Goal: Task Accomplishment & Management: Complete application form

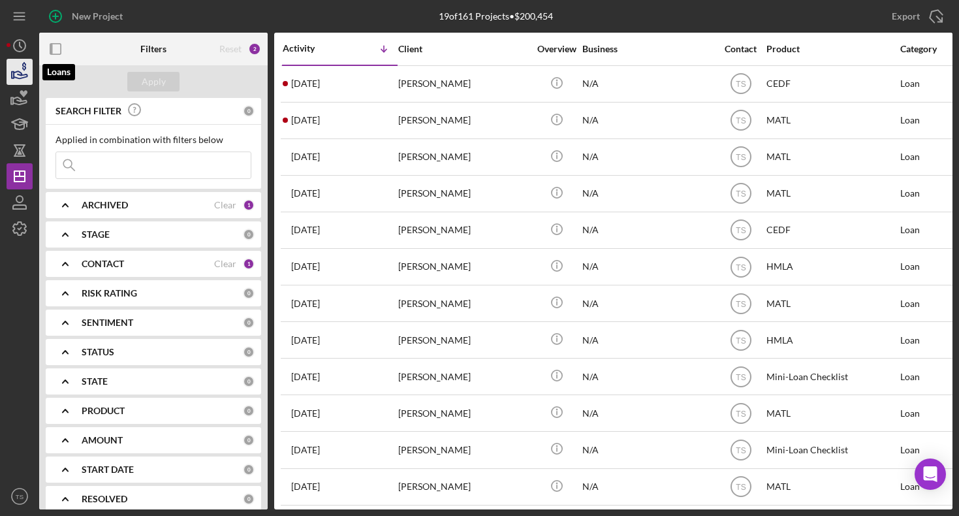
click at [12, 69] on icon "button" at bounding box center [19, 71] width 33 height 33
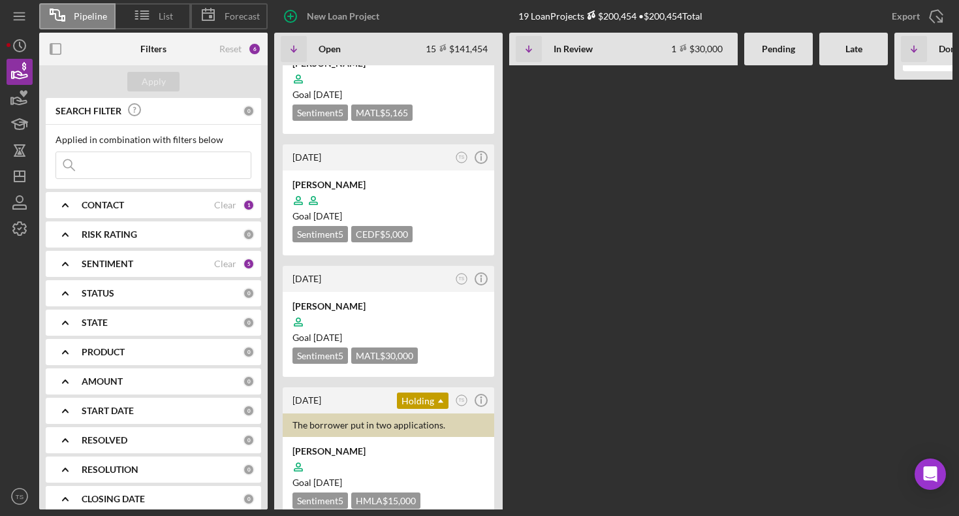
scroll to position [402, 0]
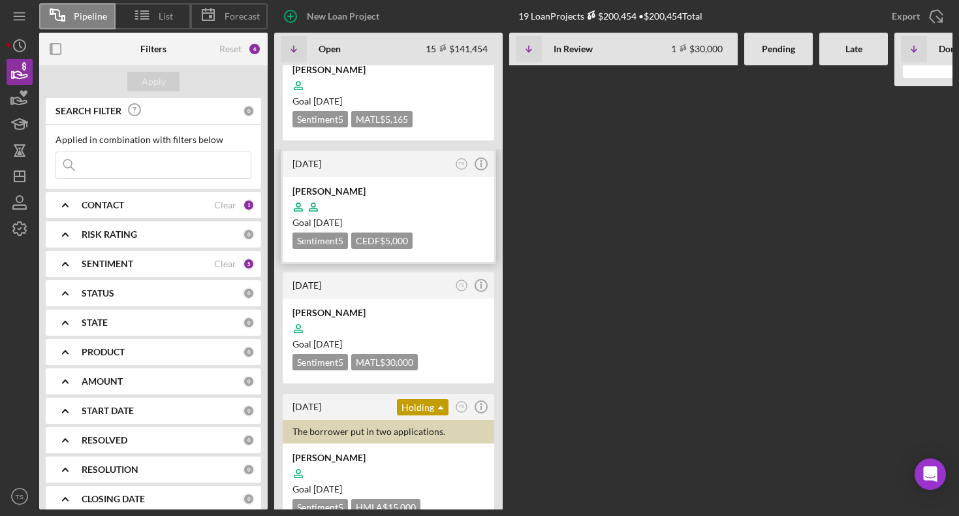
click at [337, 196] on div at bounding box center [388, 206] width 192 height 25
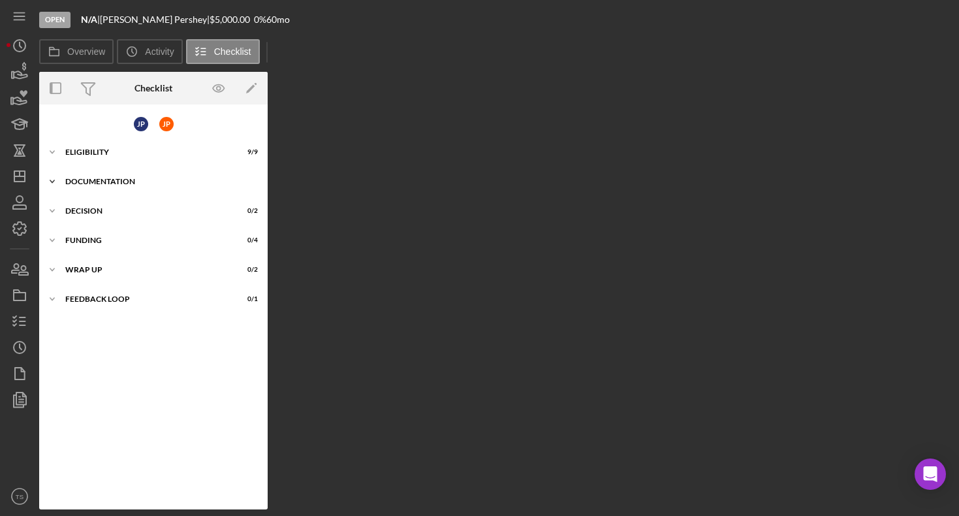
click at [62, 182] on icon "Icon/Expander" at bounding box center [52, 181] width 26 height 26
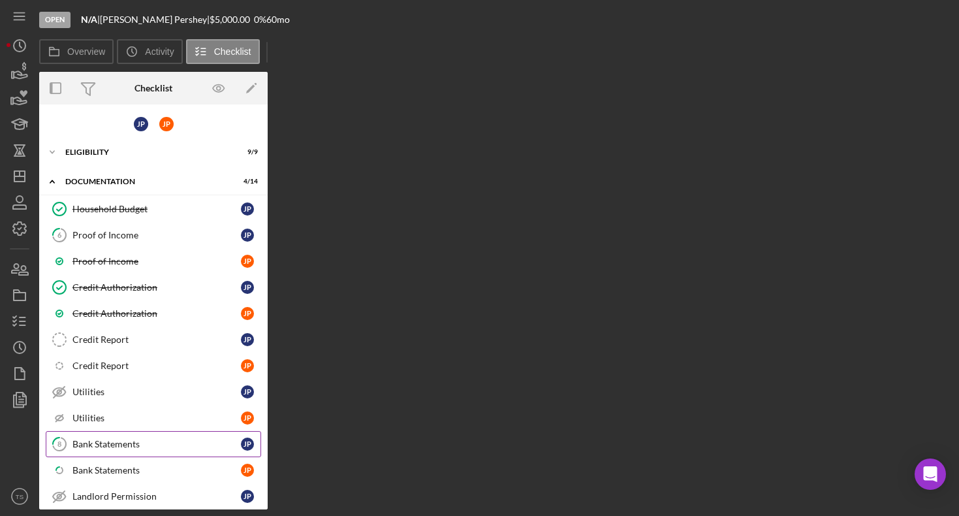
click at [131, 443] on div "Bank Statements" at bounding box center [156, 444] width 168 height 10
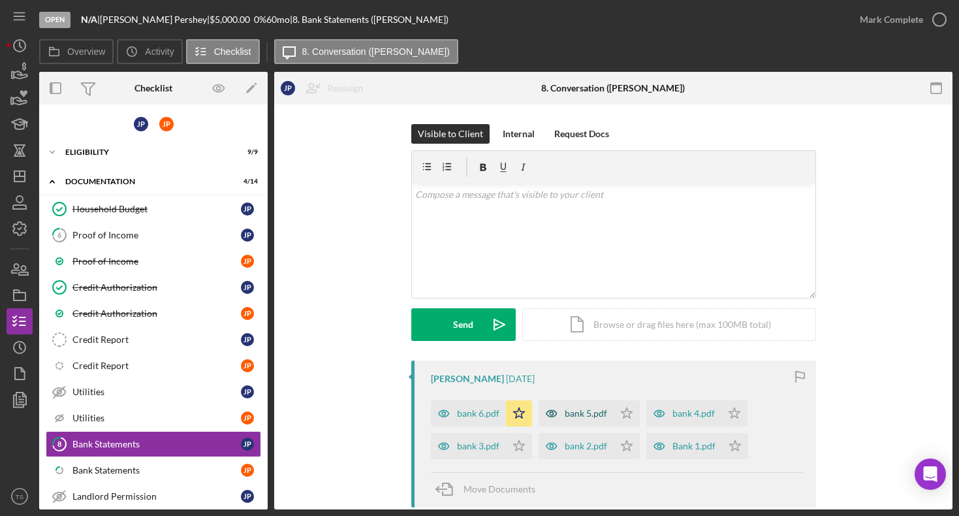
click at [568, 412] on div "bank 5.pdf" at bounding box center [586, 413] width 42 height 10
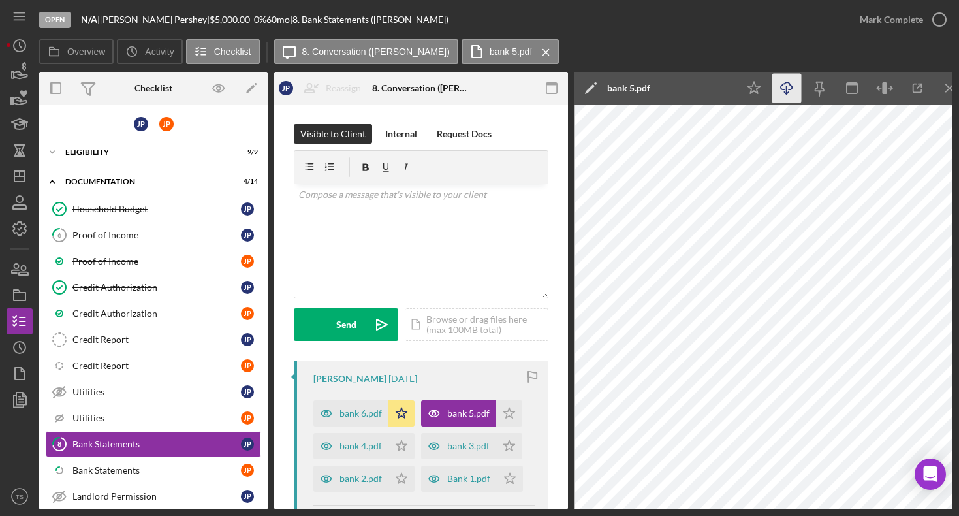
click at [786, 89] on line "button" at bounding box center [786, 89] width 0 height 7
click at [505, 414] on icon "Icon/Star" at bounding box center [509, 413] width 26 height 26
click at [942, 88] on icon "Icon/Menu Close" at bounding box center [949, 88] width 29 height 29
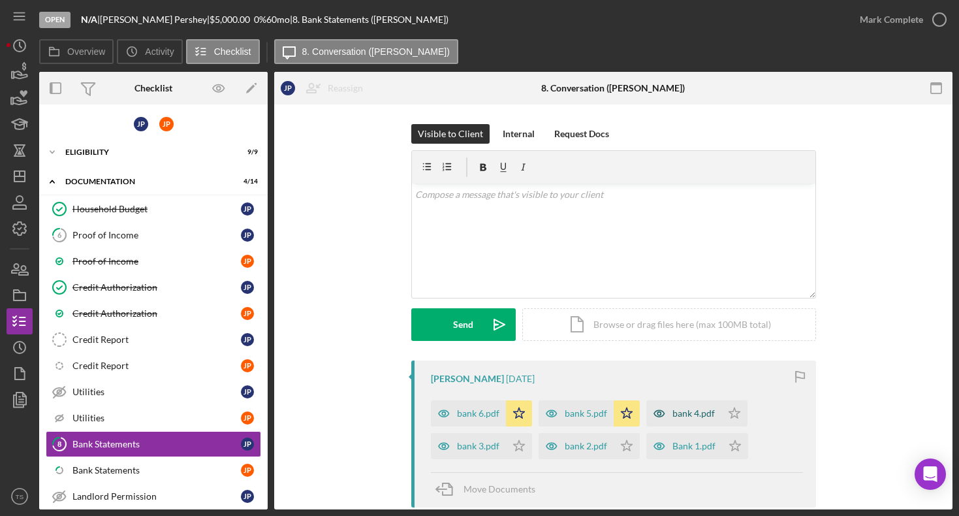
click at [678, 411] on div "bank 4.pdf" at bounding box center [693, 413] width 42 height 10
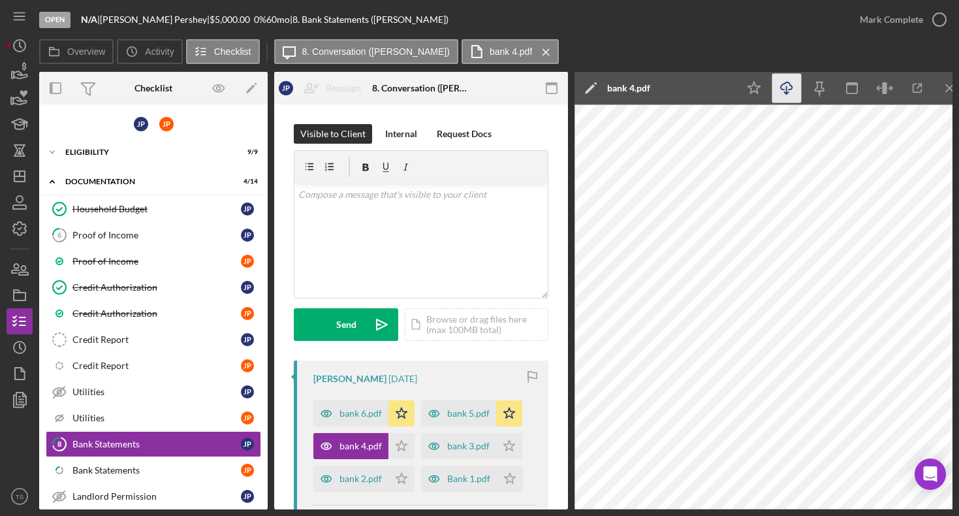
click at [784, 92] on polyline "button" at bounding box center [786, 93] width 5 height 2
click at [397, 447] on icon "Icon/Star" at bounding box center [401, 446] width 26 height 26
click at [946, 87] on icon "Icon/Menu Close" at bounding box center [949, 88] width 29 height 29
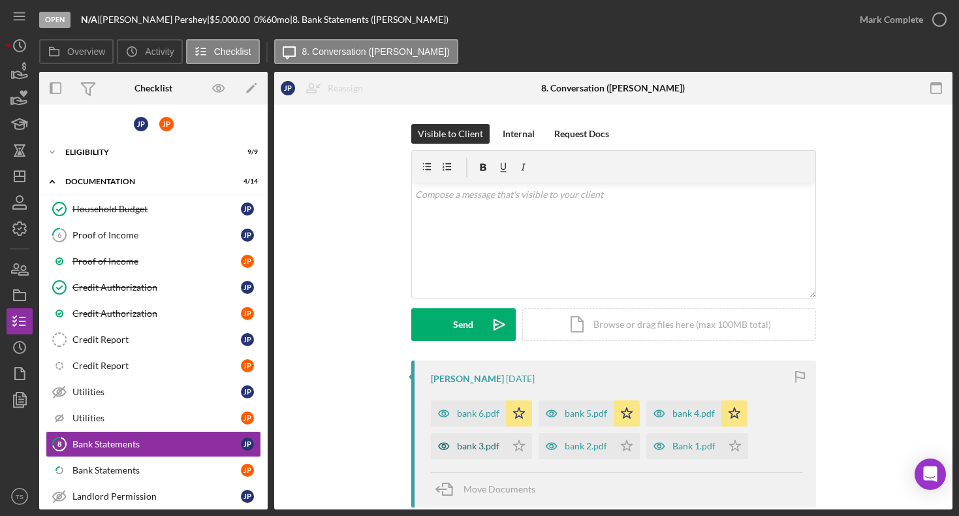
click at [490, 448] on div "bank 3.pdf" at bounding box center [478, 446] width 42 height 10
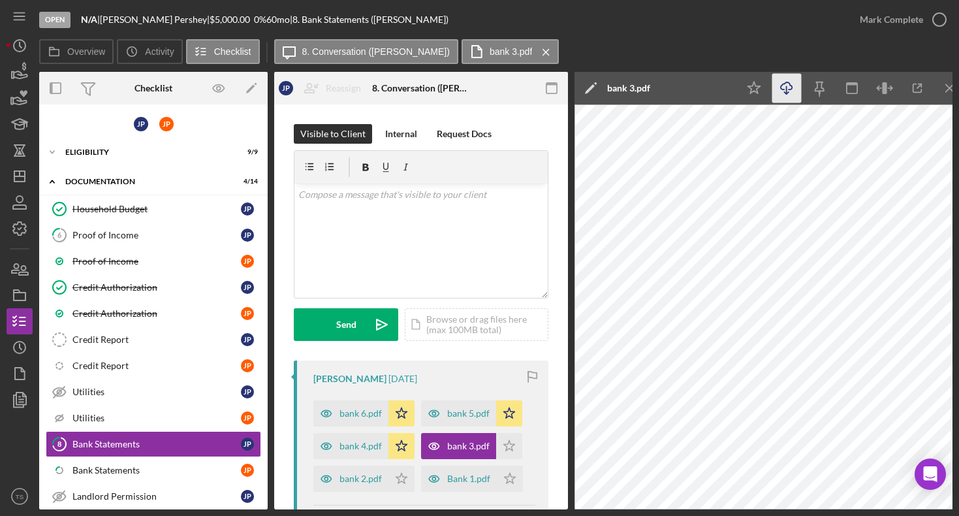
click at [788, 92] on polyline "button" at bounding box center [786, 93] width 5 height 2
click at [754, 83] on polygon "button" at bounding box center [754, 88] width 12 height 12
click at [942, 89] on icon "Icon/Menu Close" at bounding box center [949, 88] width 29 height 29
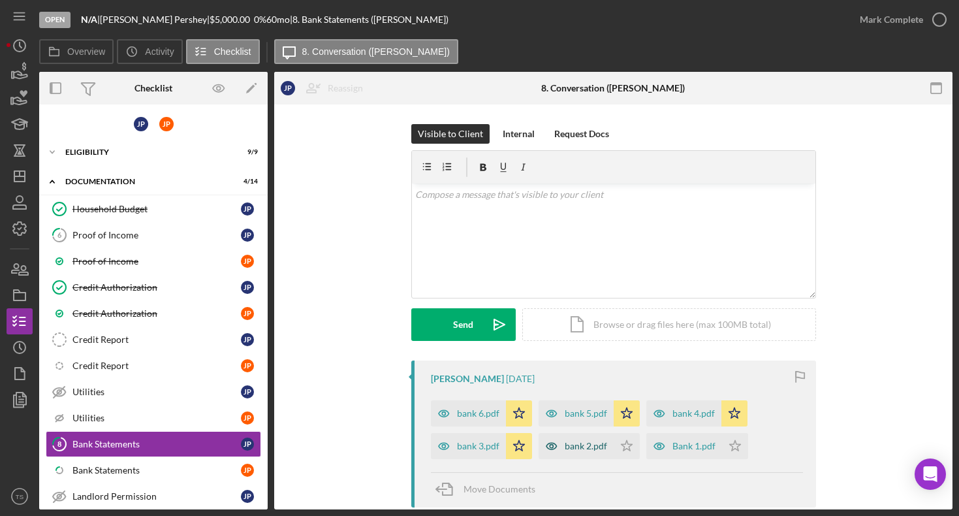
click at [569, 447] on div "bank 2.pdf" at bounding box center [586, 446] width 42 height 10
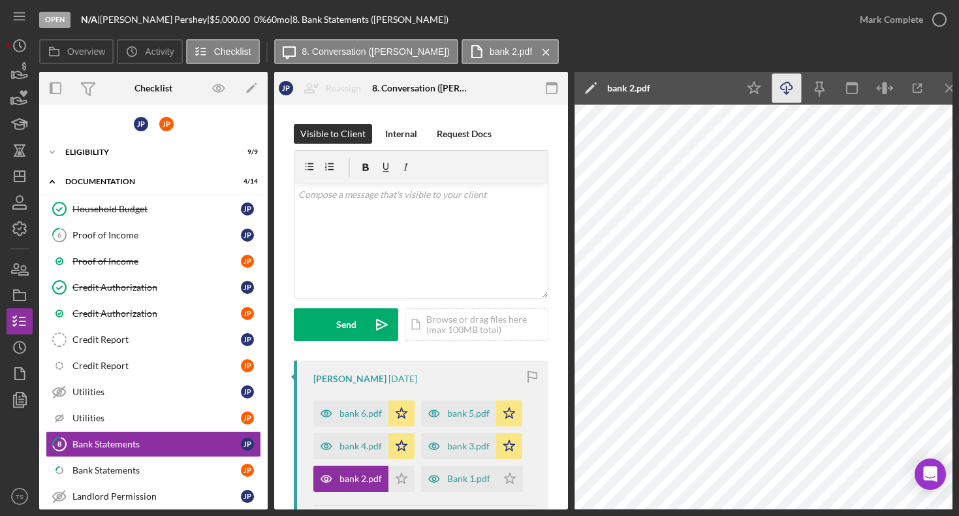
click at [784, 86] on icon "Icon/Download" at bounding box center [786, 88] width 29 height 29
click at [756, 87] on icon "Icon/Star" at bounding box center [753, 88] width 29 height 29
click at [944, 89] on icon "Icon/Menu Close" at bounding box center [949, 88] width 29 height 29
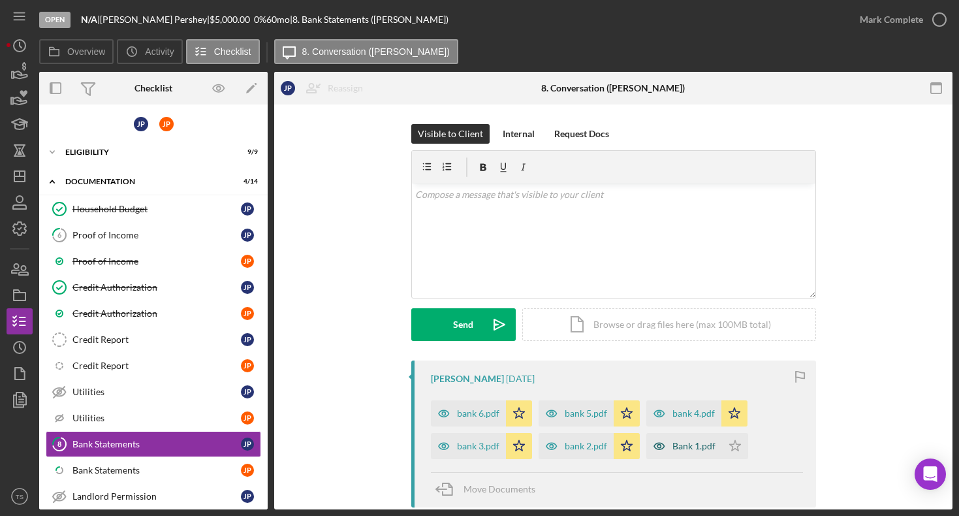
click at [702, 448] on div "Bank 1.pdf" at bounding box center [693, 446] width 43 height 10
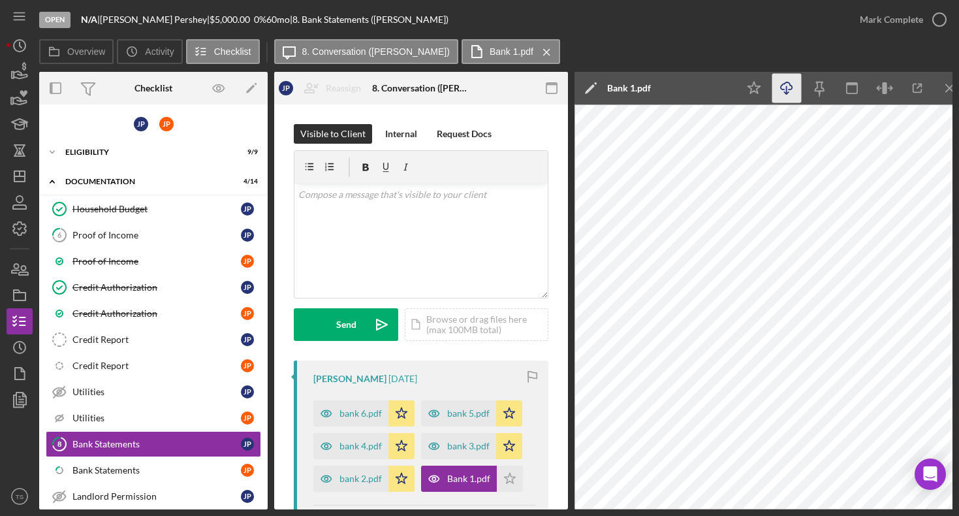
click at [780, 89] on icon "Icon/Download" at bounding box center [786, 88] width 29 height 29
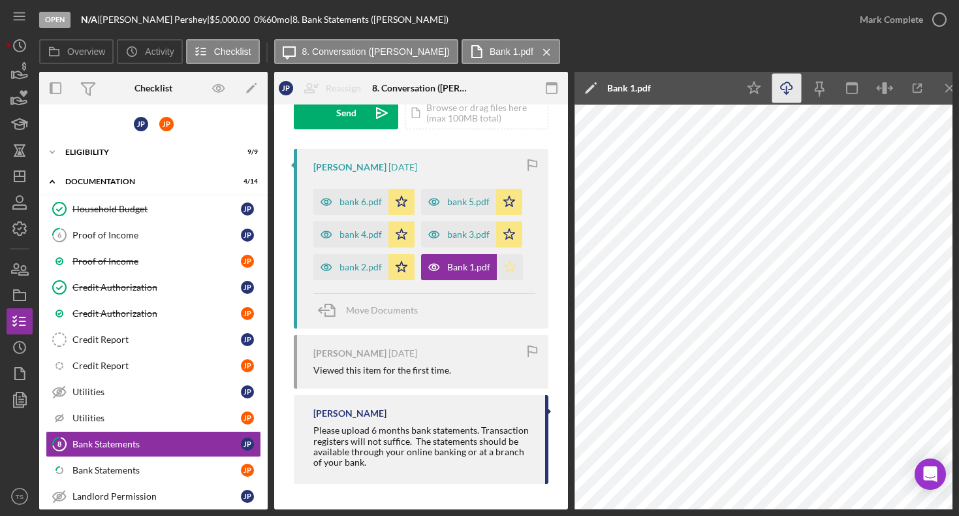
click at [504, 268] on icon "Icon/Star" at bounding box center [510, 267] width 26 height 26
click at [942, 85] on icon "Icon/Menu Close" at bounding box center [949, 88] width 29 height 29
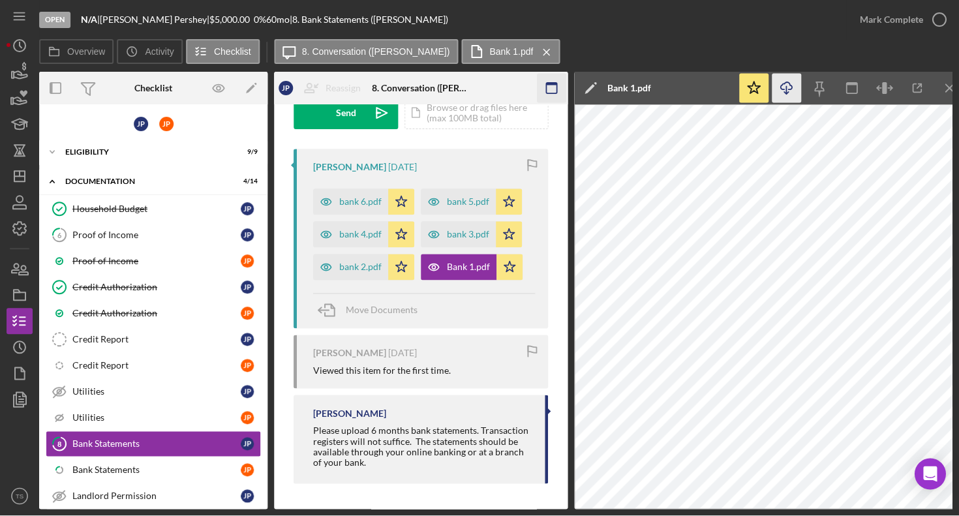
scroll to position [158, 0]
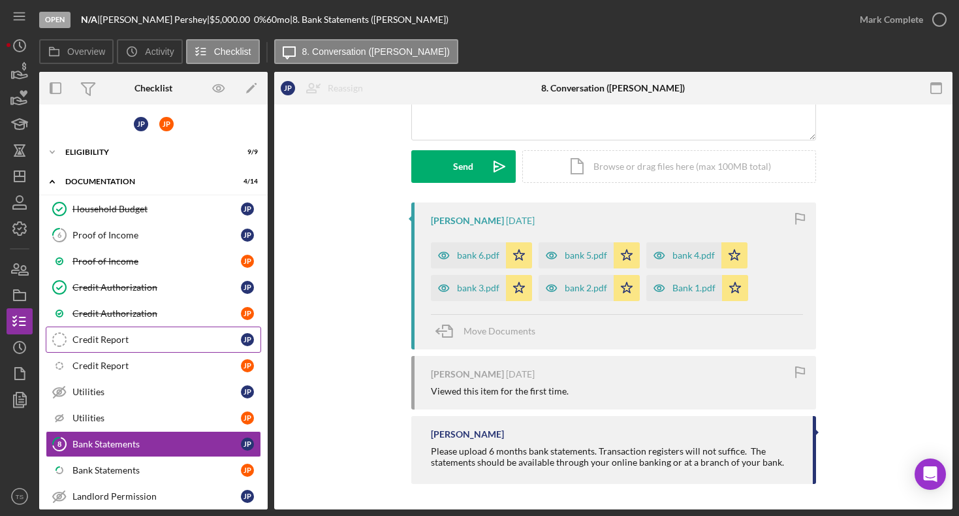
click at [127, 340] on div "Credit Report" at bounding box center [156, 339] width 168 height 10
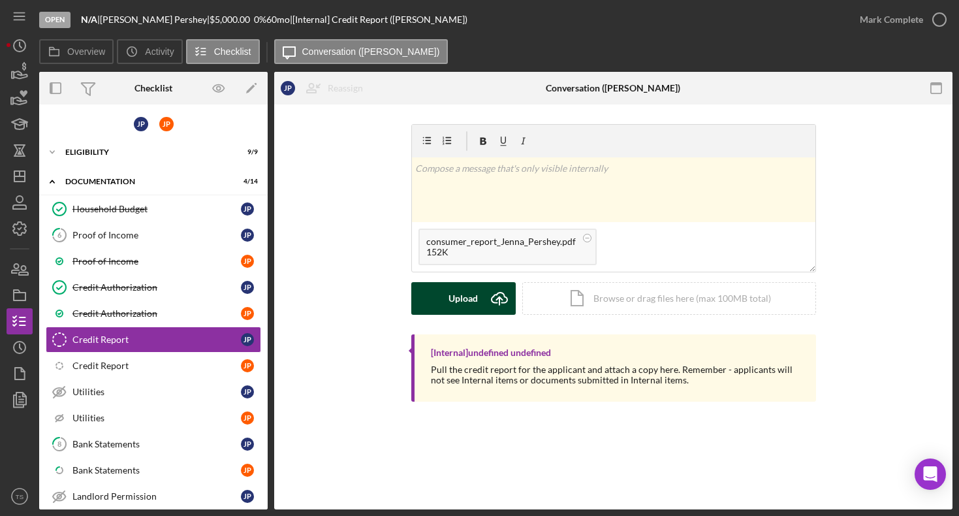
click at [452, 304] on div "Upload" at bounding box center [462, 298] width 29 height 33
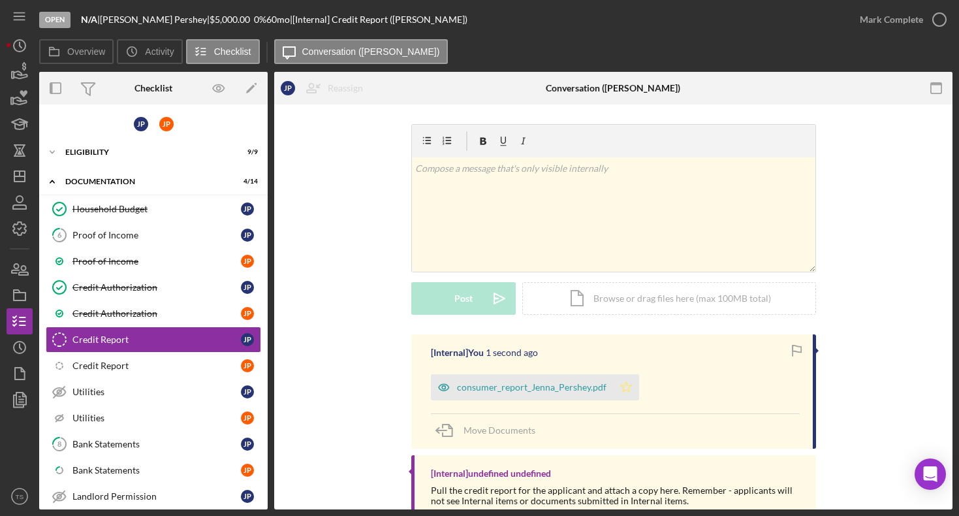
click at [626, 389] on icon "Icon/Star" at bounding box center [626, 387] width 26 height 26
click at [136, 365] on div "Credit Report" at bounding box center [156, 365] width 168 height 10
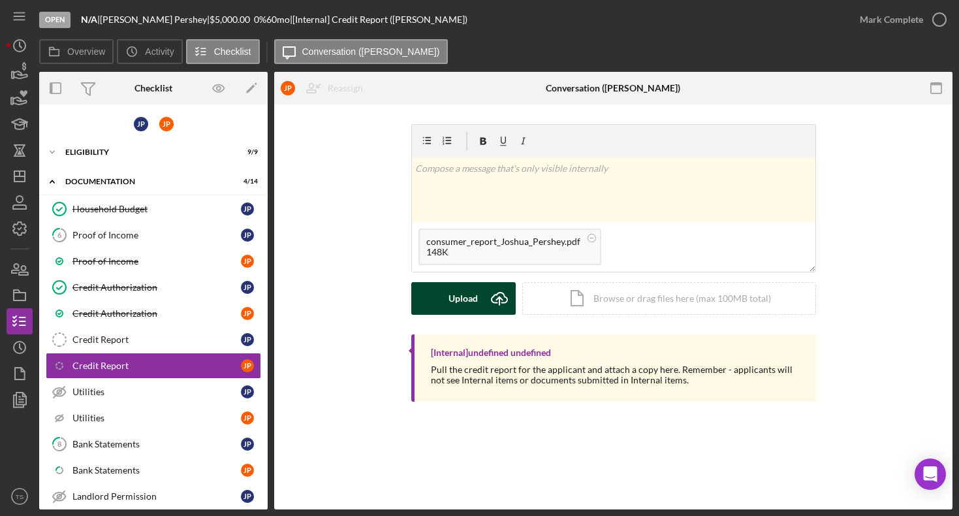
click at [474, 302] on div "Upload" at bounding box center [462, 298] width 29 height 33
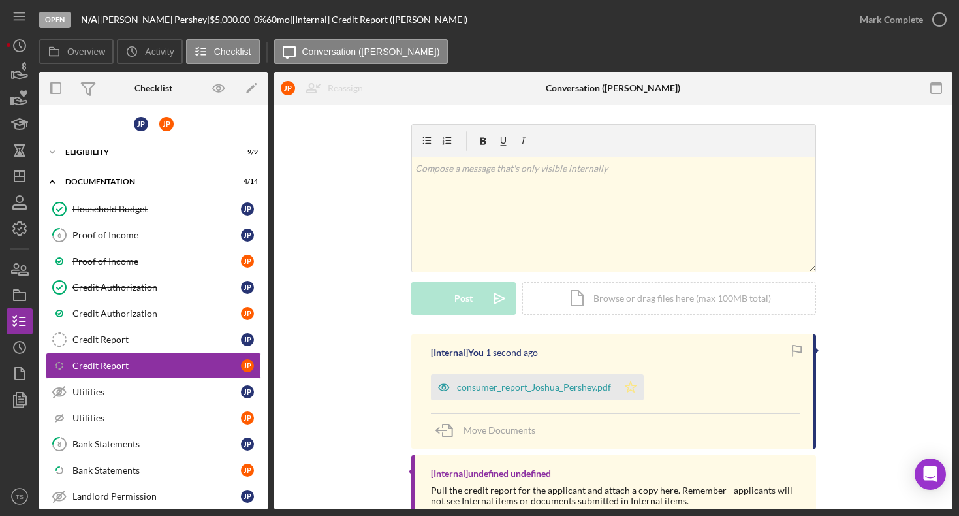
click at [628, 386] on icon "Icon/Star" at bounding box center [630, 387] width 26 height 26
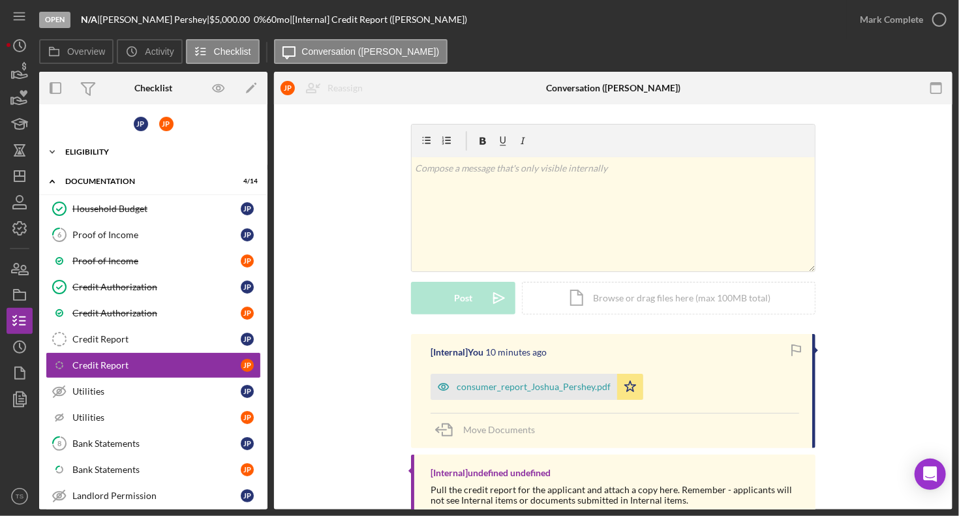
click at [87, 154] on div "ELIGIBILITY" at bounding box center [158, 152] width 186 height 8
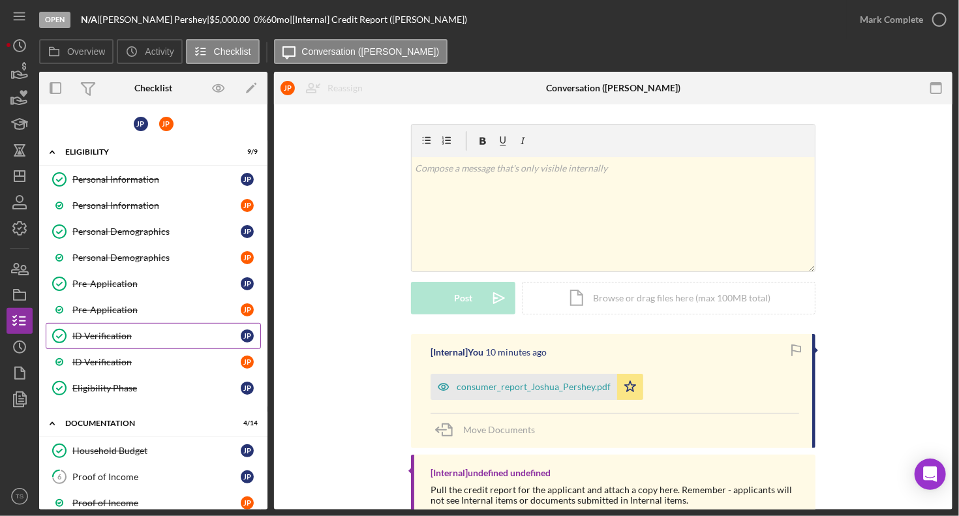
click at [111, 334] on div "ID Verification" at bounding box center [156, 336] width 168 height 10
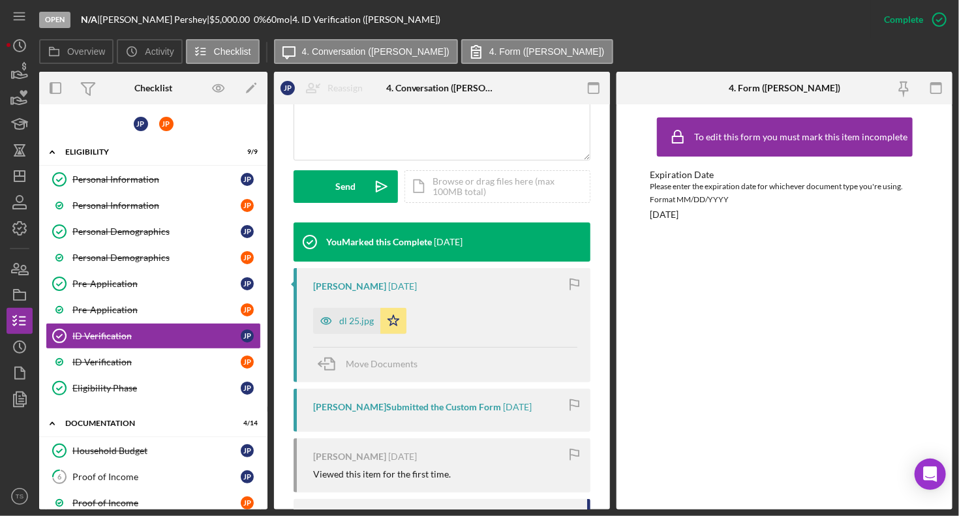
scroll to position [394, 0]
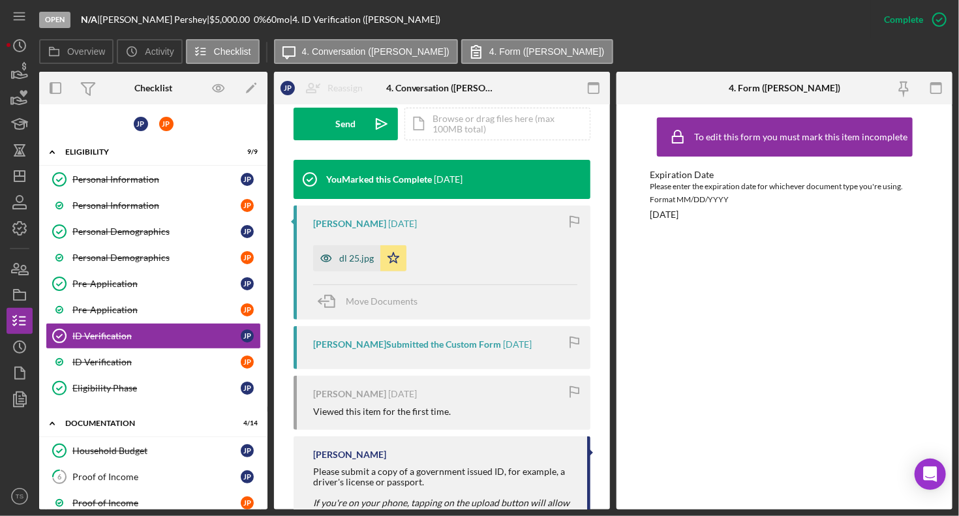
click at [361, 269] on div "dl 25.jpg" at bounding box center [346, 258] width 67 height 26
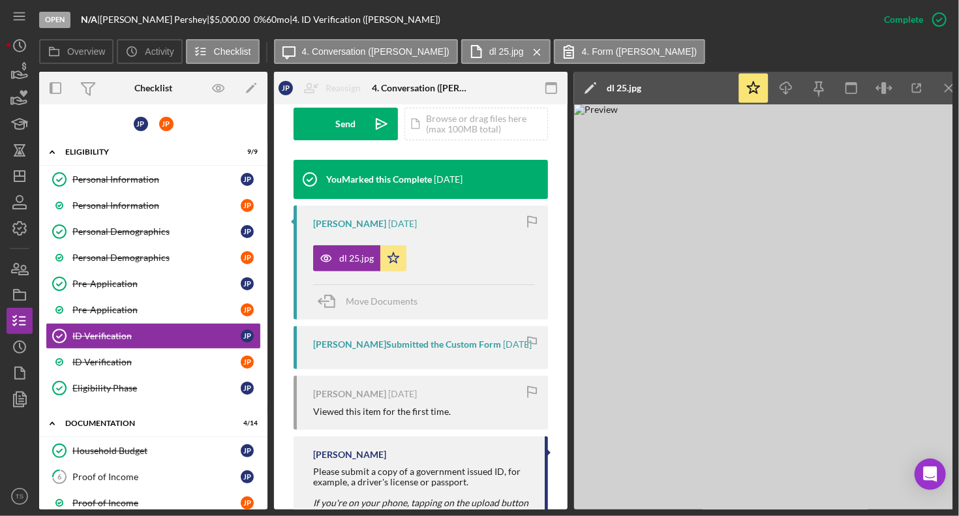
click at [783, 39] on div "Overview Icon/History Activity Checklist Icon/Message 4. Conversation ([PERSON_…" at bounding box center [496, 52] width 914 height 26
click at [157, 352] on link "ID Verification J P" at bounding box center [153, 362] width 215 height 26
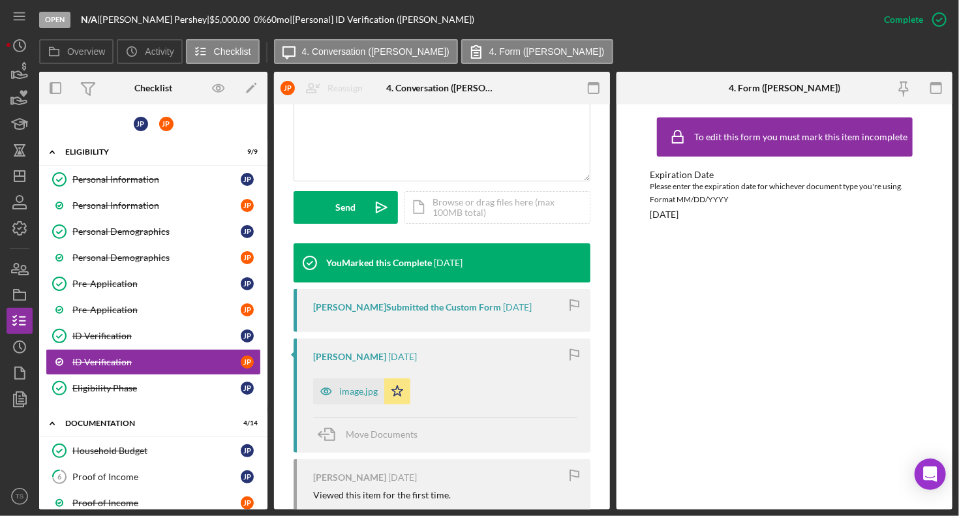
scroll to position [329, 0]
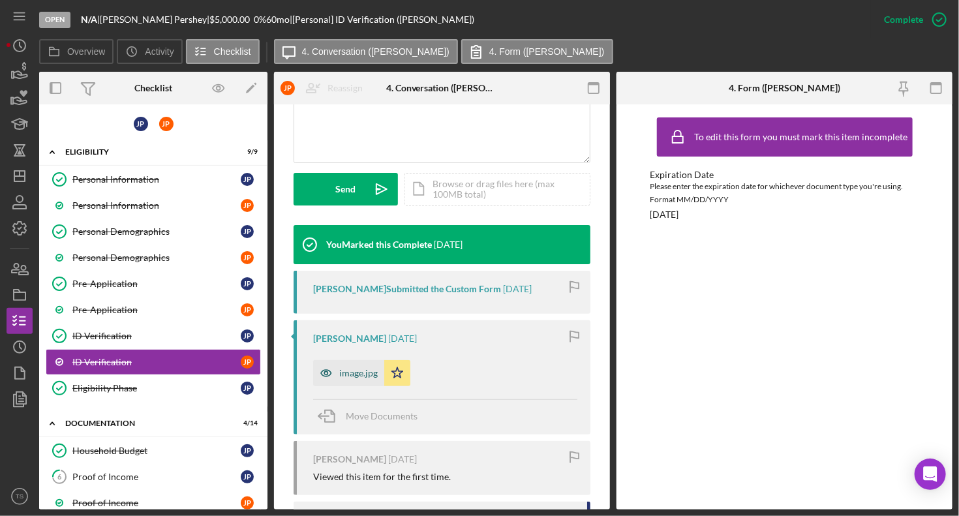
click at [346, 372] on div "image.jpg" at bounding box center [358, 373] width 39 height 10
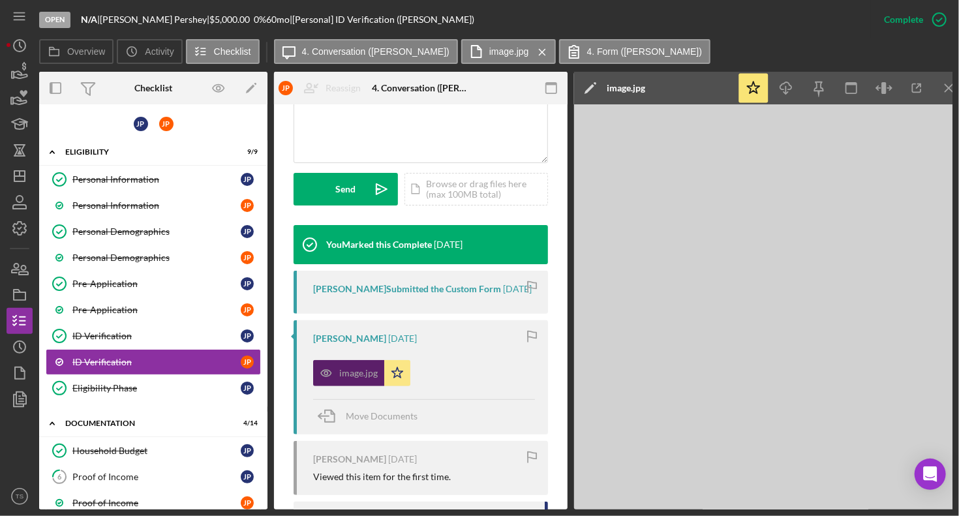
click at [346, 372] on div "image.jpg" at bounding box center [348, 373] width 71 height 26
